Goal: Task Accomplishment & Management: Use online tool/utility

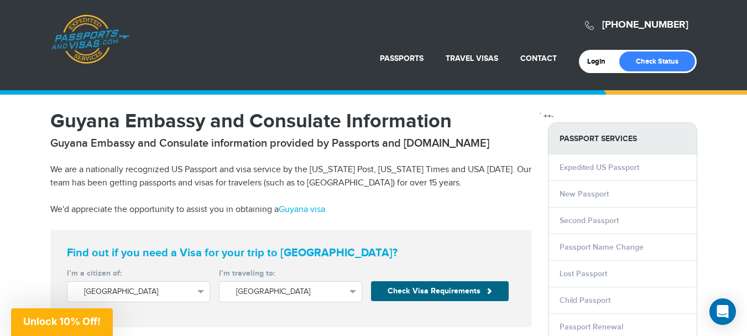
scroll to position [55, 0]
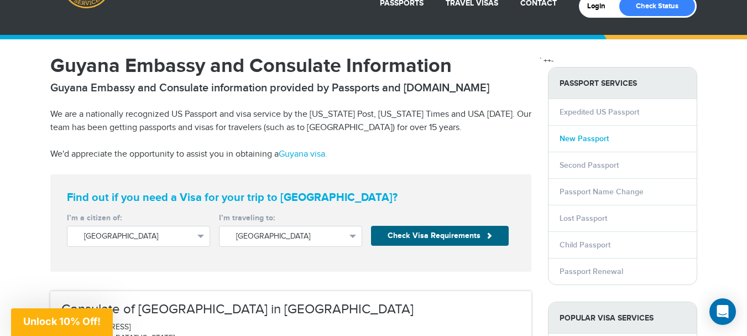
click at [591, 137] on link "New Passport" at bounding box center [584, 138] width 49 height 9
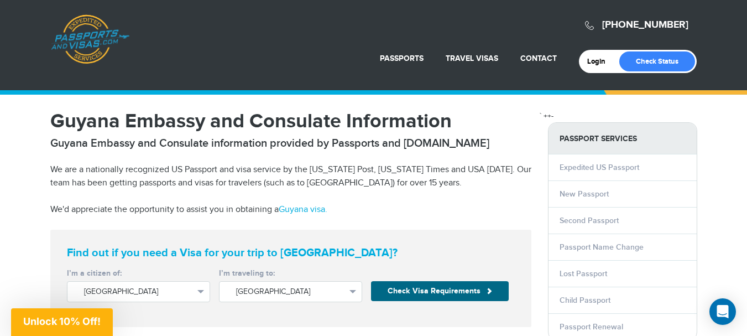
scroll to position [55, 0]
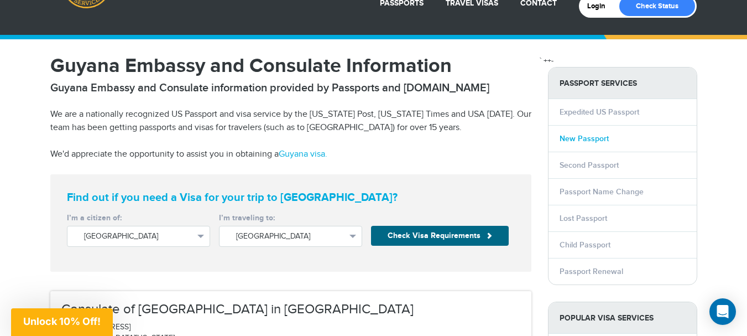
click at [597, 138] on link "New Passport" at bounding box center [584, 138] width 49 height 9
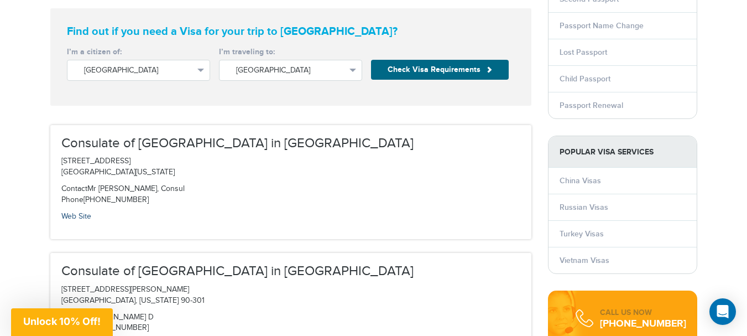
click at [82, 214] on link "Web Site" at bounding box center [76, 216] width 30 height 9
